Goal: Transaction & Acquisition: Subscribe to service/newsletter

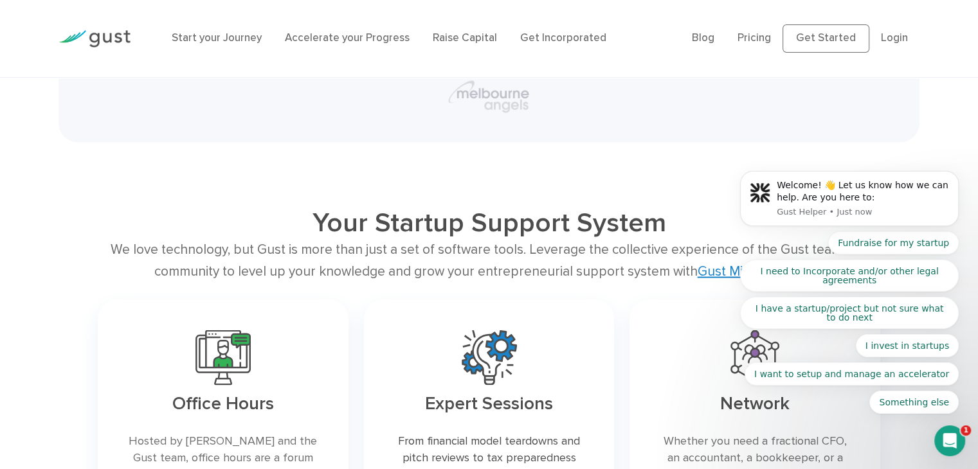
scroll to position [2572, 0]
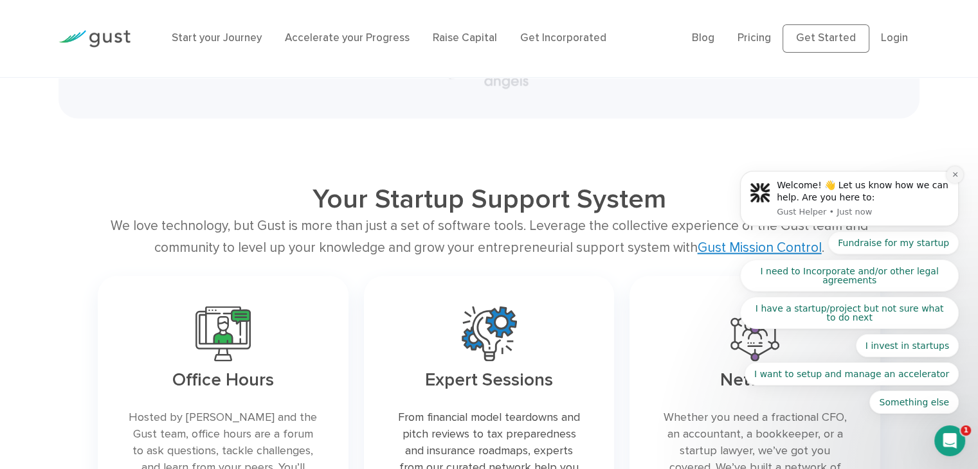
click at [953, 178] on icon "Dismiss notification" at bounding box center [955, 174] width 7 height 7
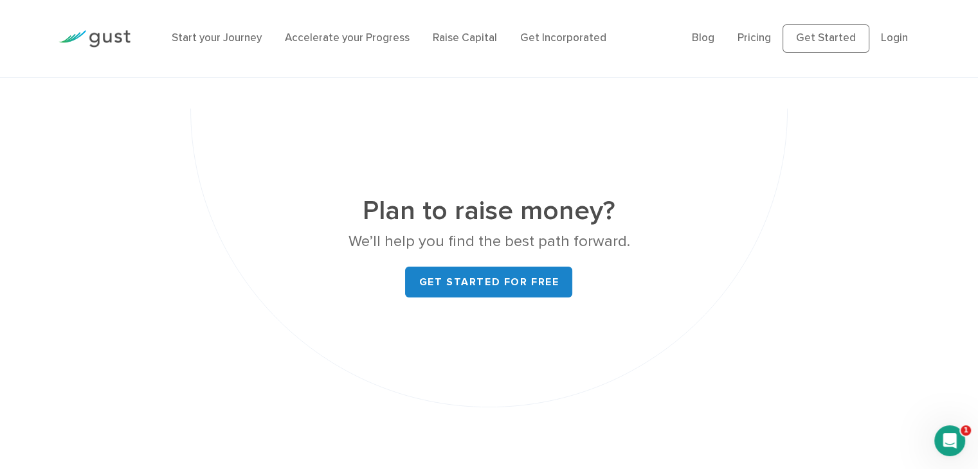
scroll to position [5015, 0]
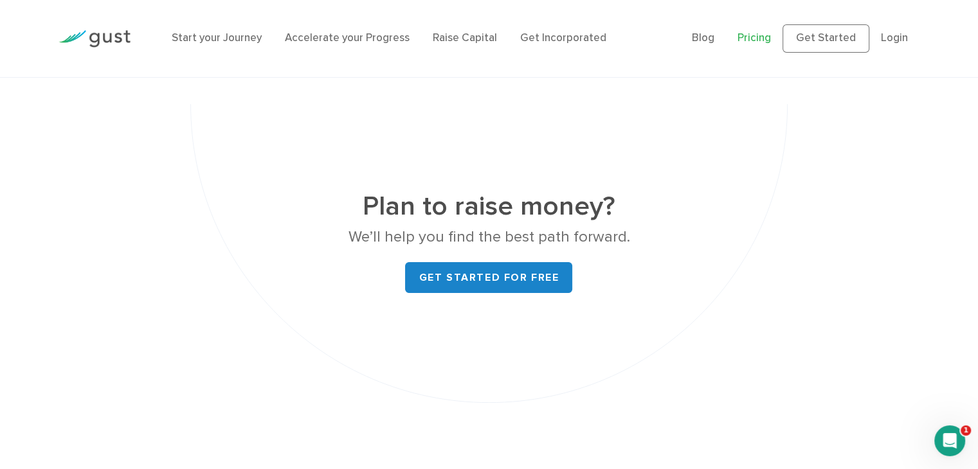
click at [770, 37] on link "Pricing" at bounding box center [753, 38] width 33 height 13
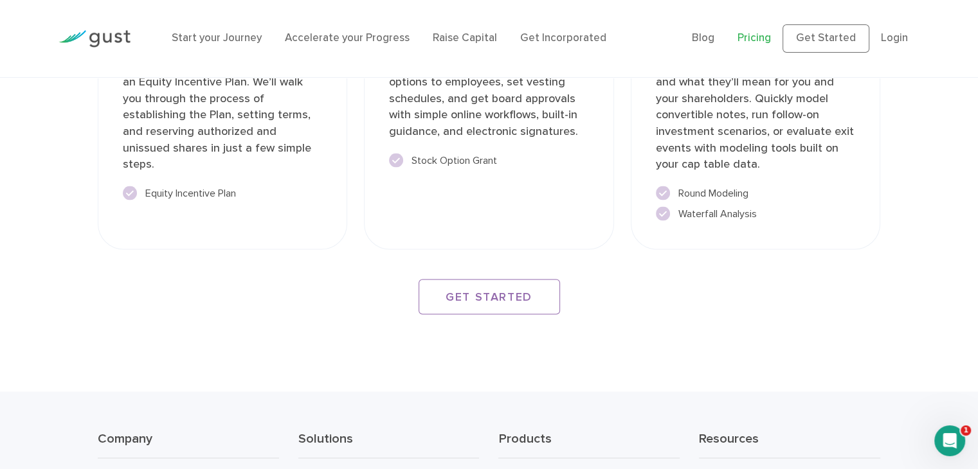
scroll to position [2346, 0]
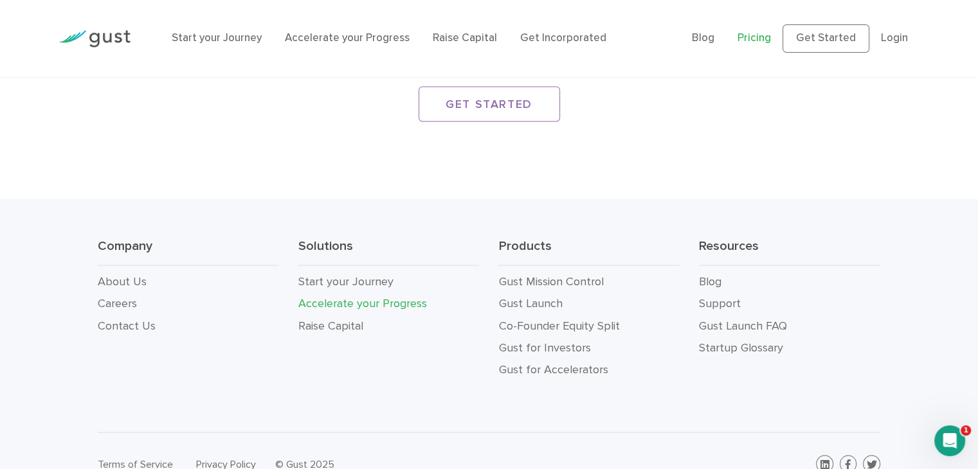
click at [414, 296] on link "Accelerate your Progress" at bounding box center [362, 303] width 129 height 14
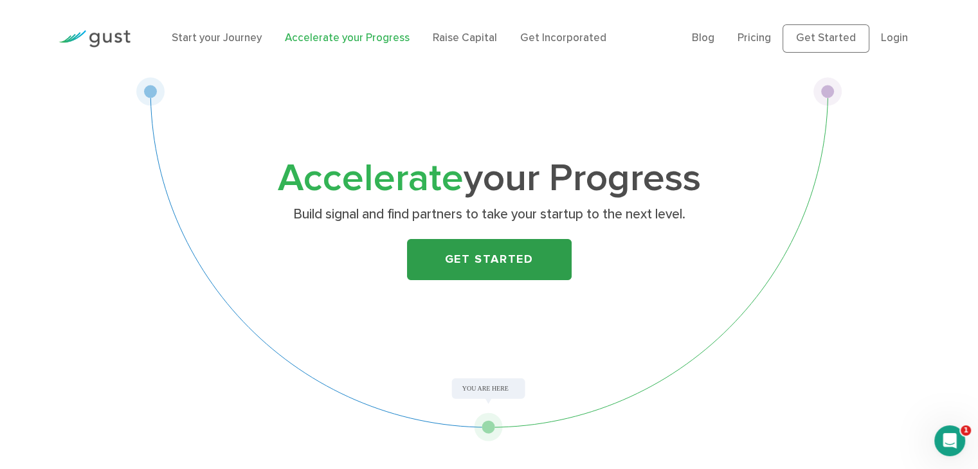
click at [460, 257] on link "Get Started" at bounding box center [489, 259] width 165 height 41
